Goal: Transaction & Acquisition: Purchase product/service

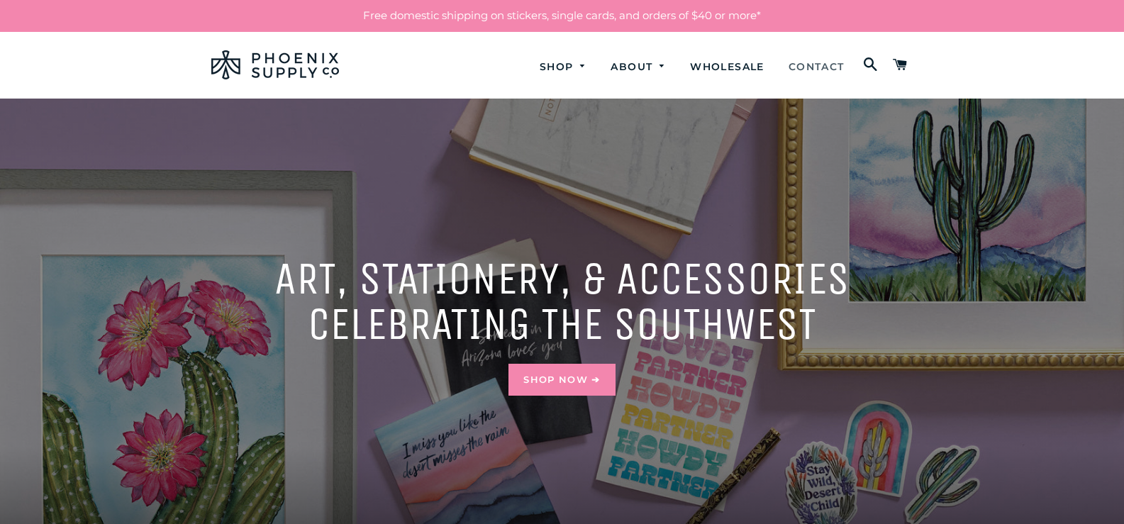
click at [820, 67] on link "Contact" at bounding box center [816, 67] width 77 height 38
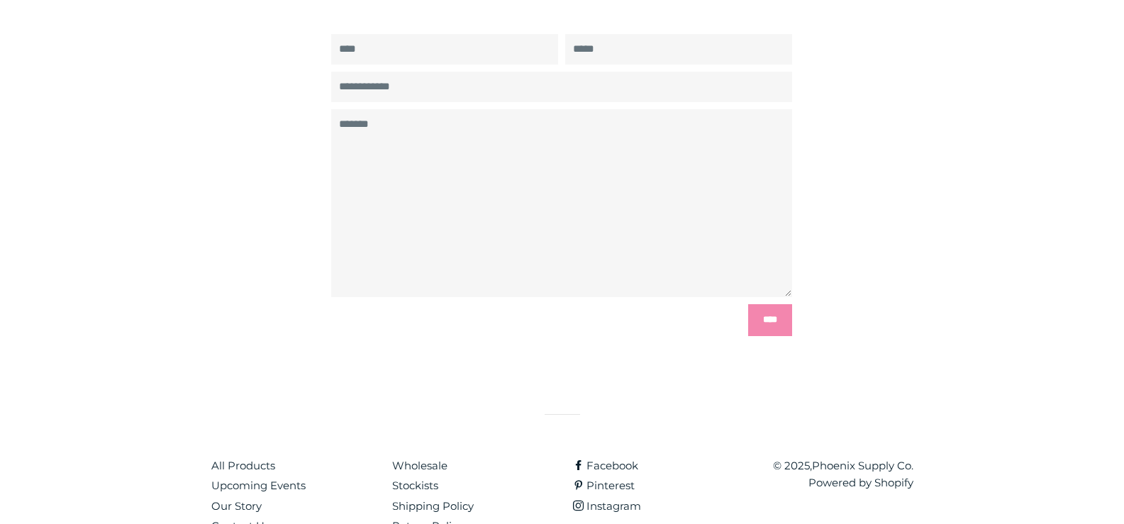
scroll to position [327, 0]
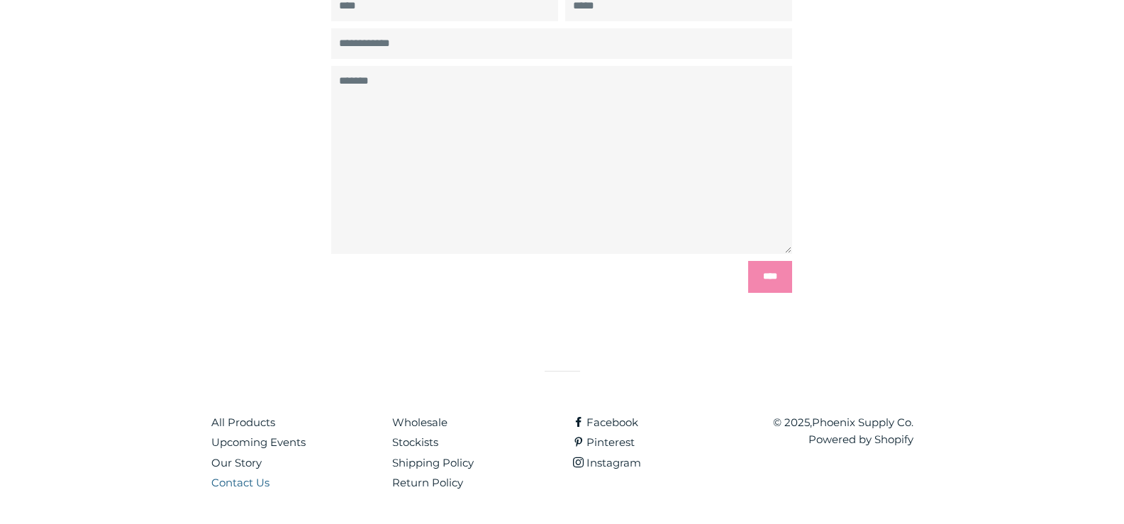
click at [240, 484] on link "Contact Us" at bounding box center [240, 482] width 58 height 13
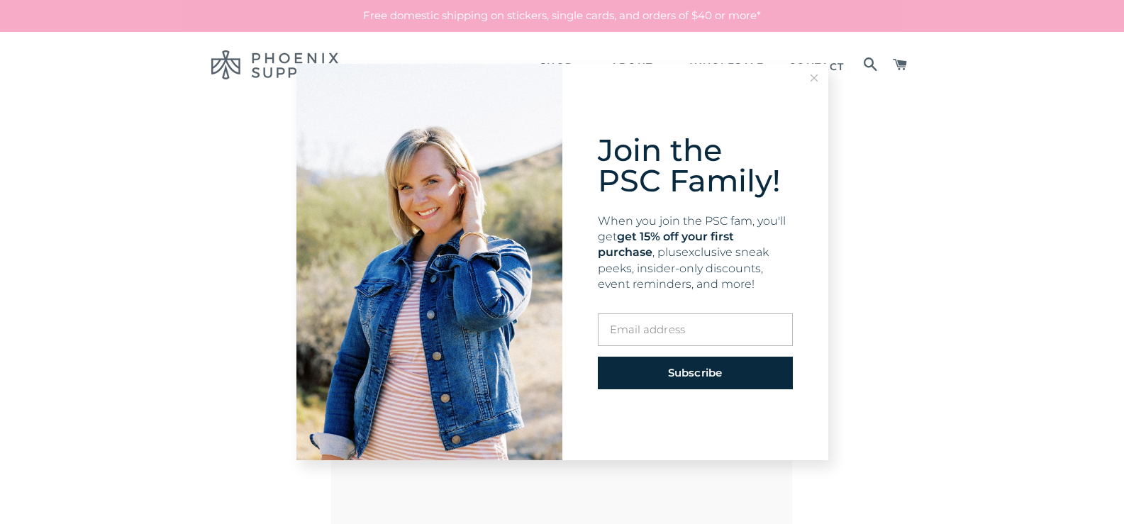
click at [815, 79] on line at bounding box center [813, 77] width 6 height 6
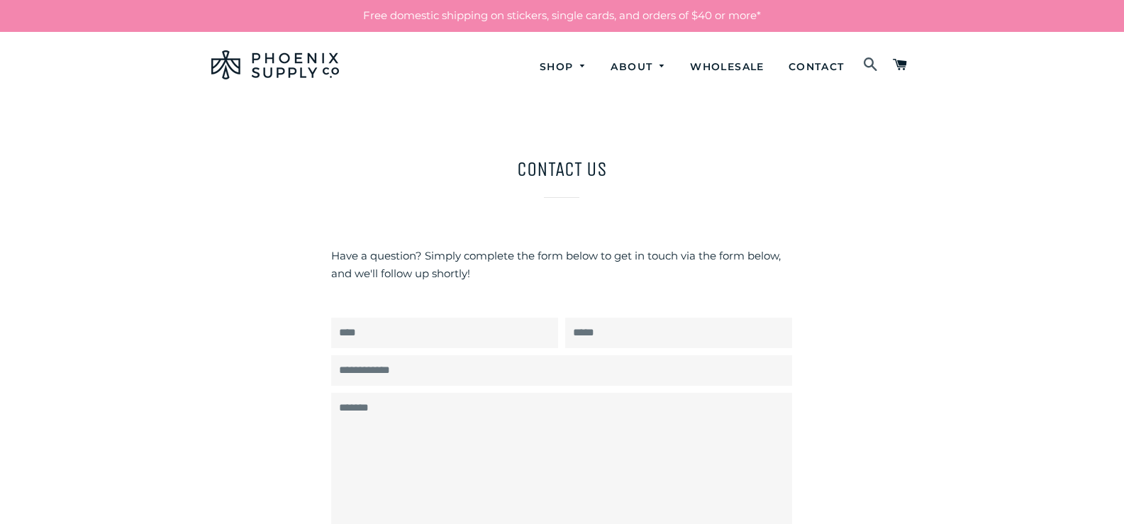
click at [872, 61] on span at bounding box center [871, 65] width 16 height 24
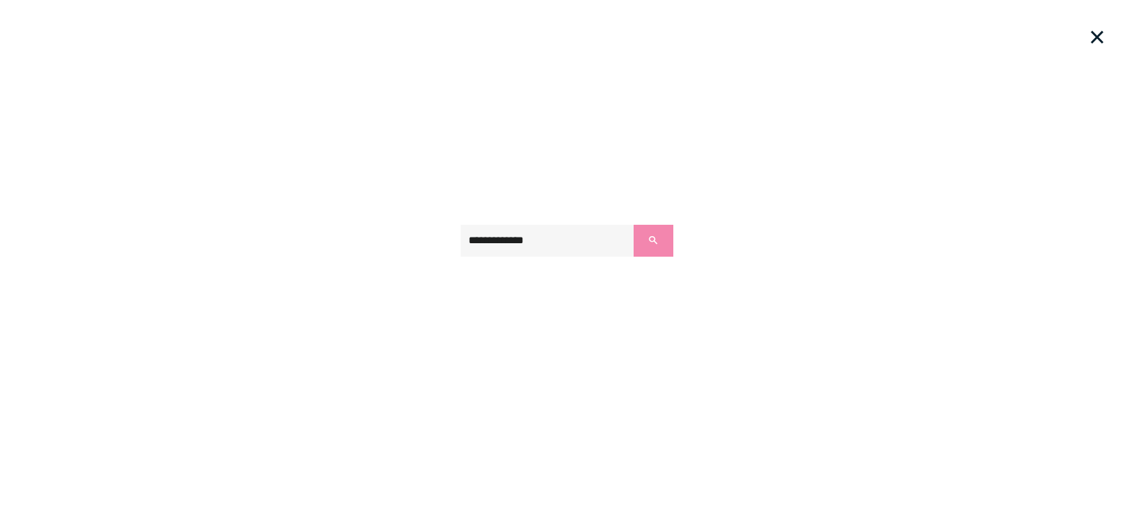
type input "**********"
click at [634, 225] on button "Search" at bounding box center [654, 241] width 40 height 32
